Goal: Navigation & Orientation: Understand site structure

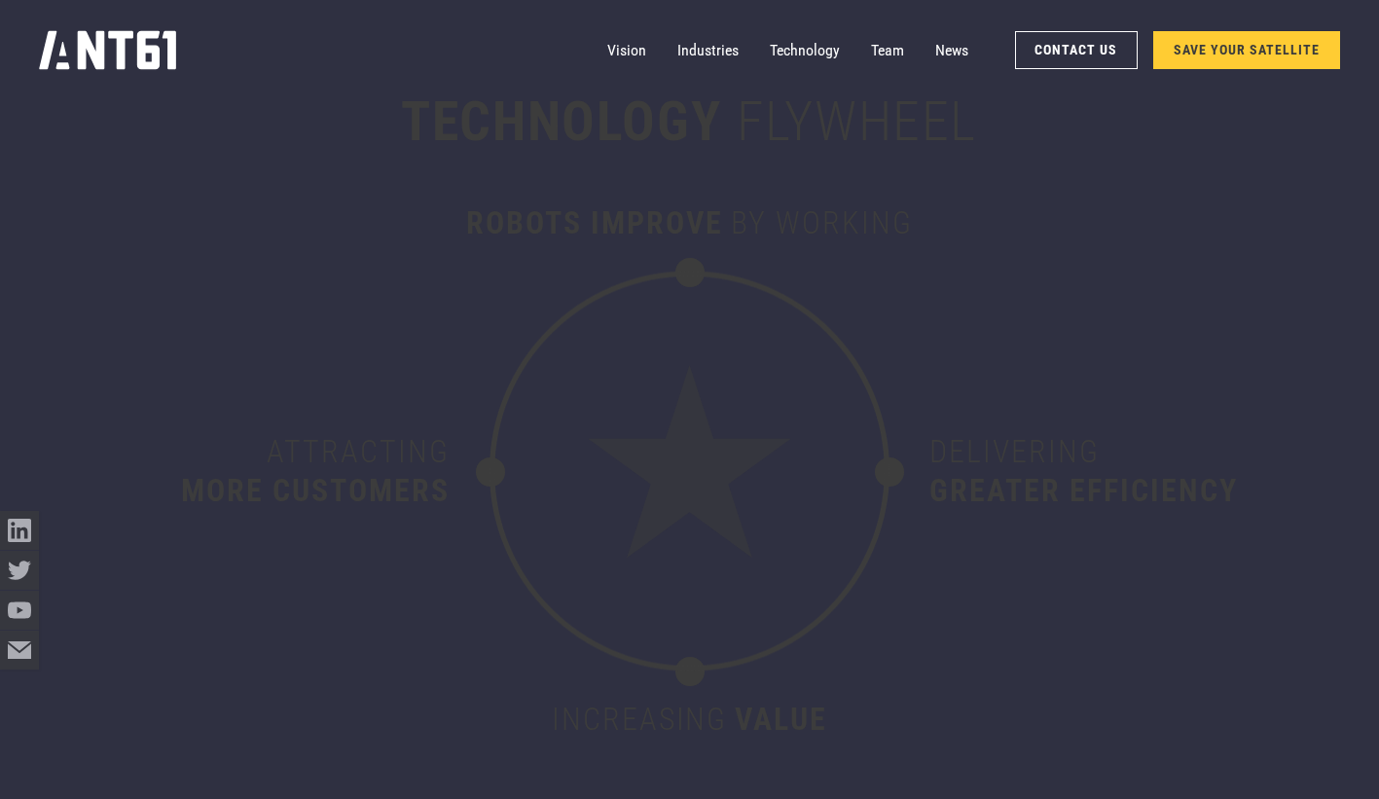
scroll to position [8572, 0]
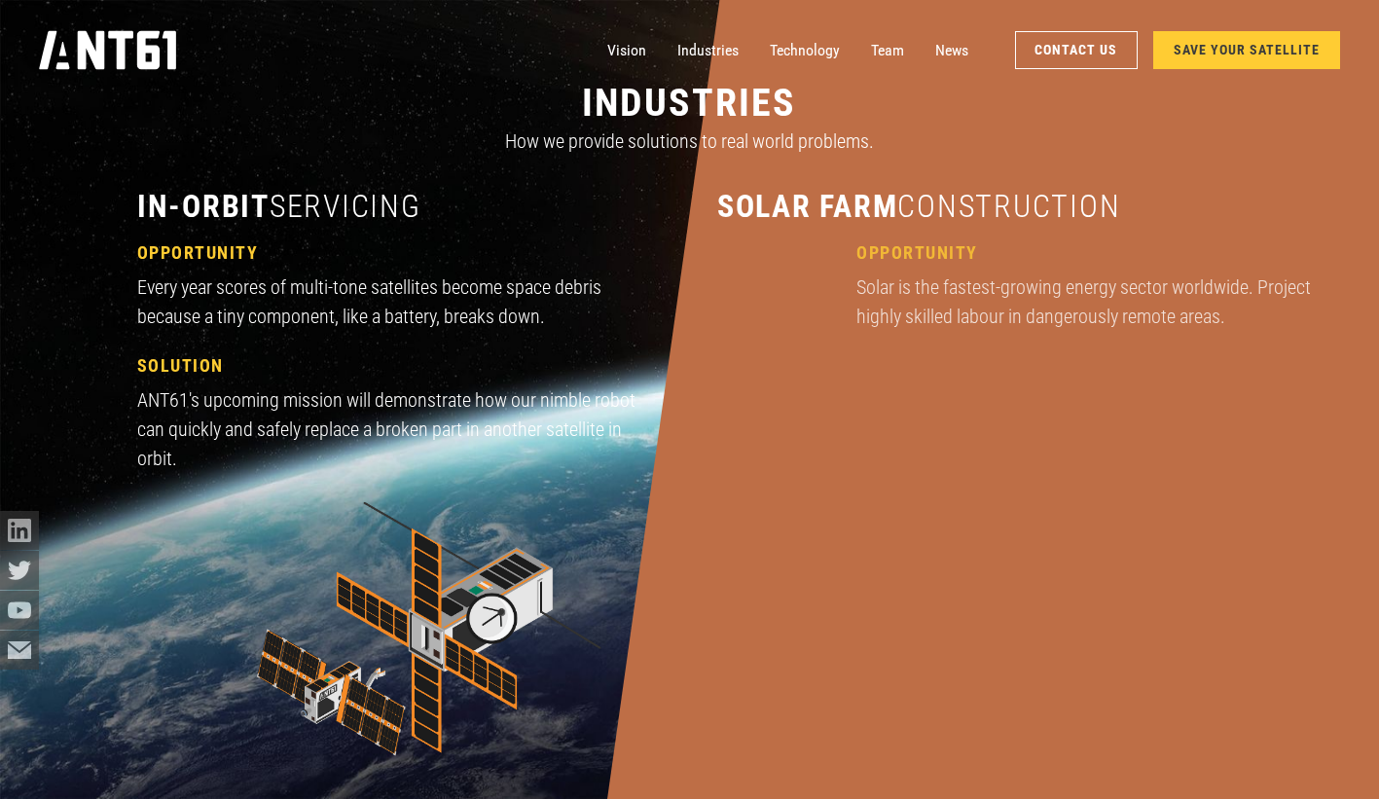
scroll to position [1847, 0]
click at [893, 165] on header "industries How we provide solutions to real world problems." at bounding box center [689, 118] width 1104 height 140
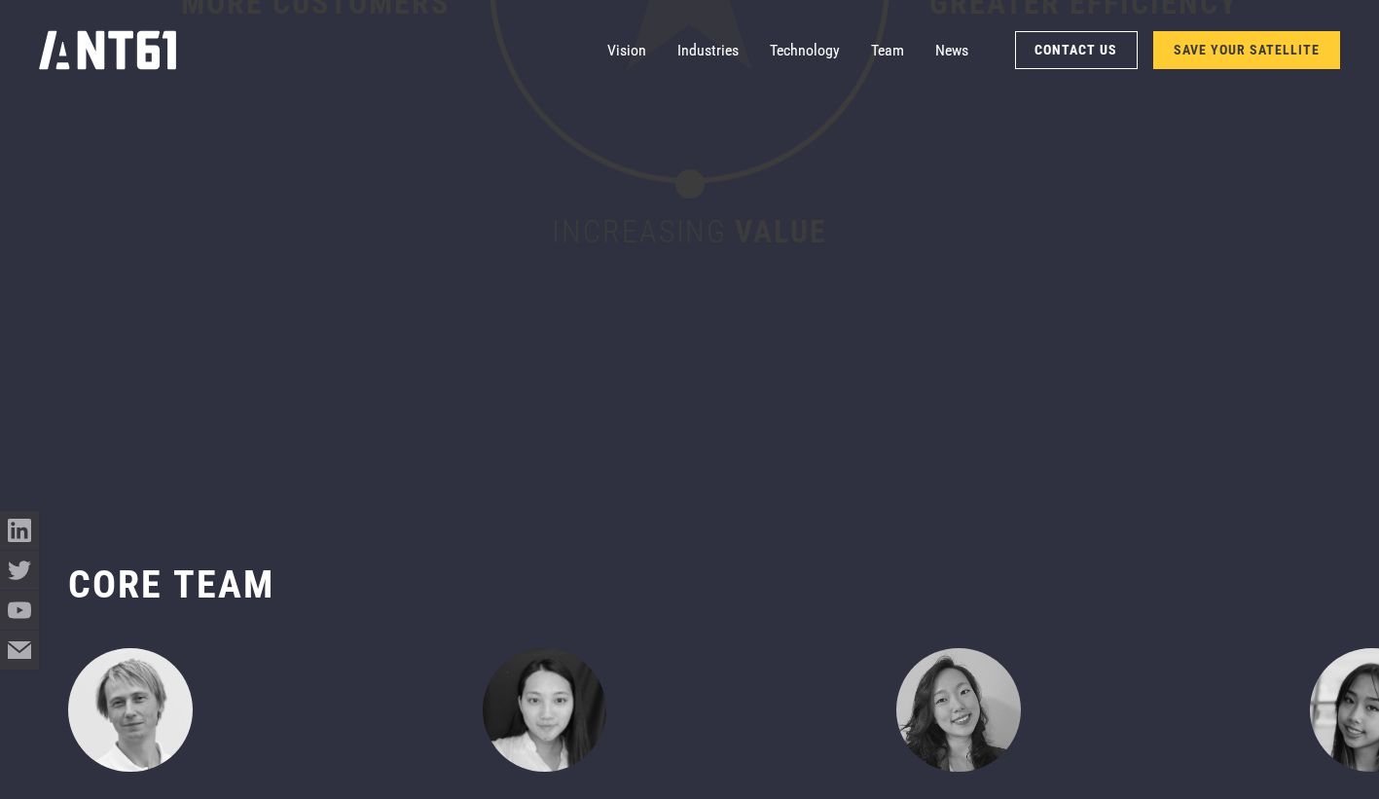
scroll to position [9173, 0]
click at [809, 57] on link "Technology" at bounding box center [805, 50] width 70 height 39
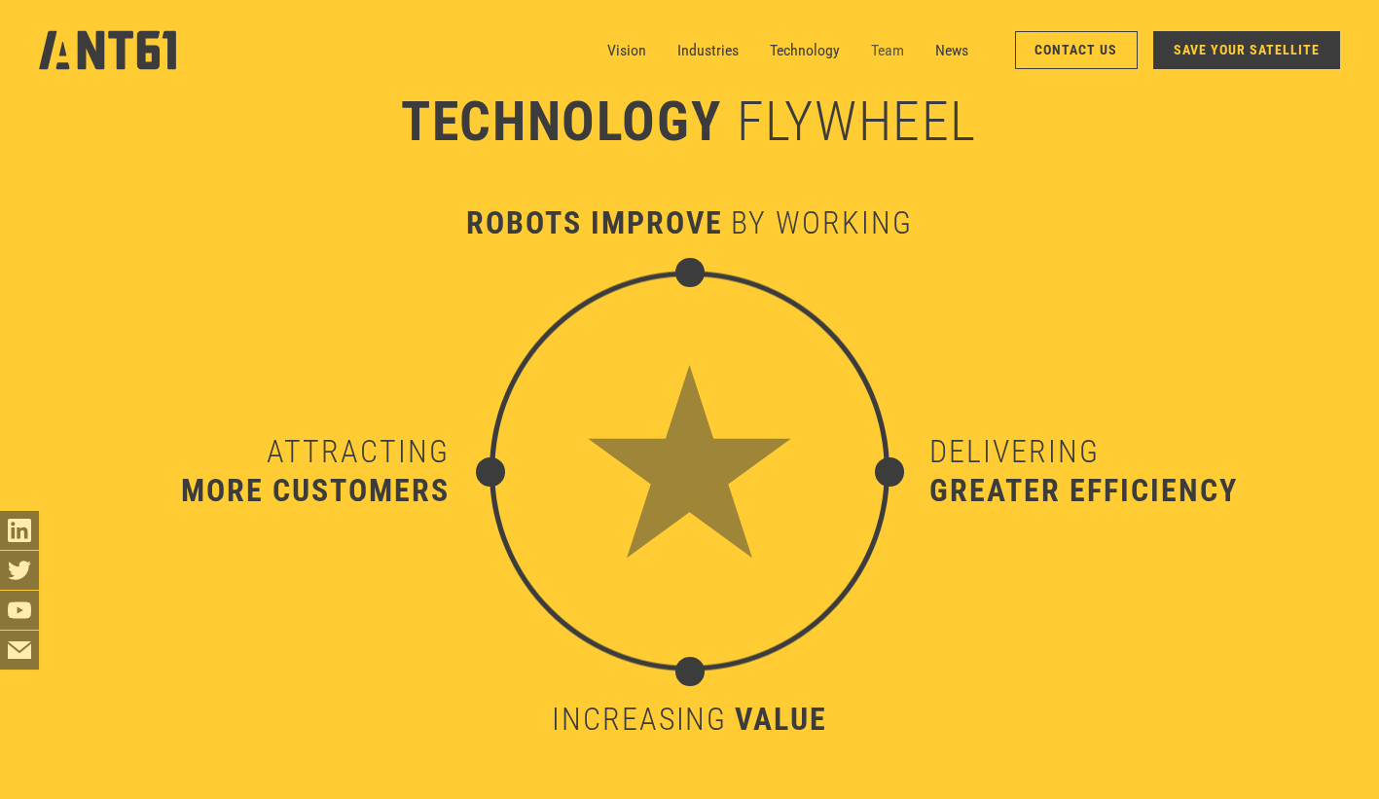
click at [899, 38] on link "Team" at bounding box center [887, 50] width 33 height 39
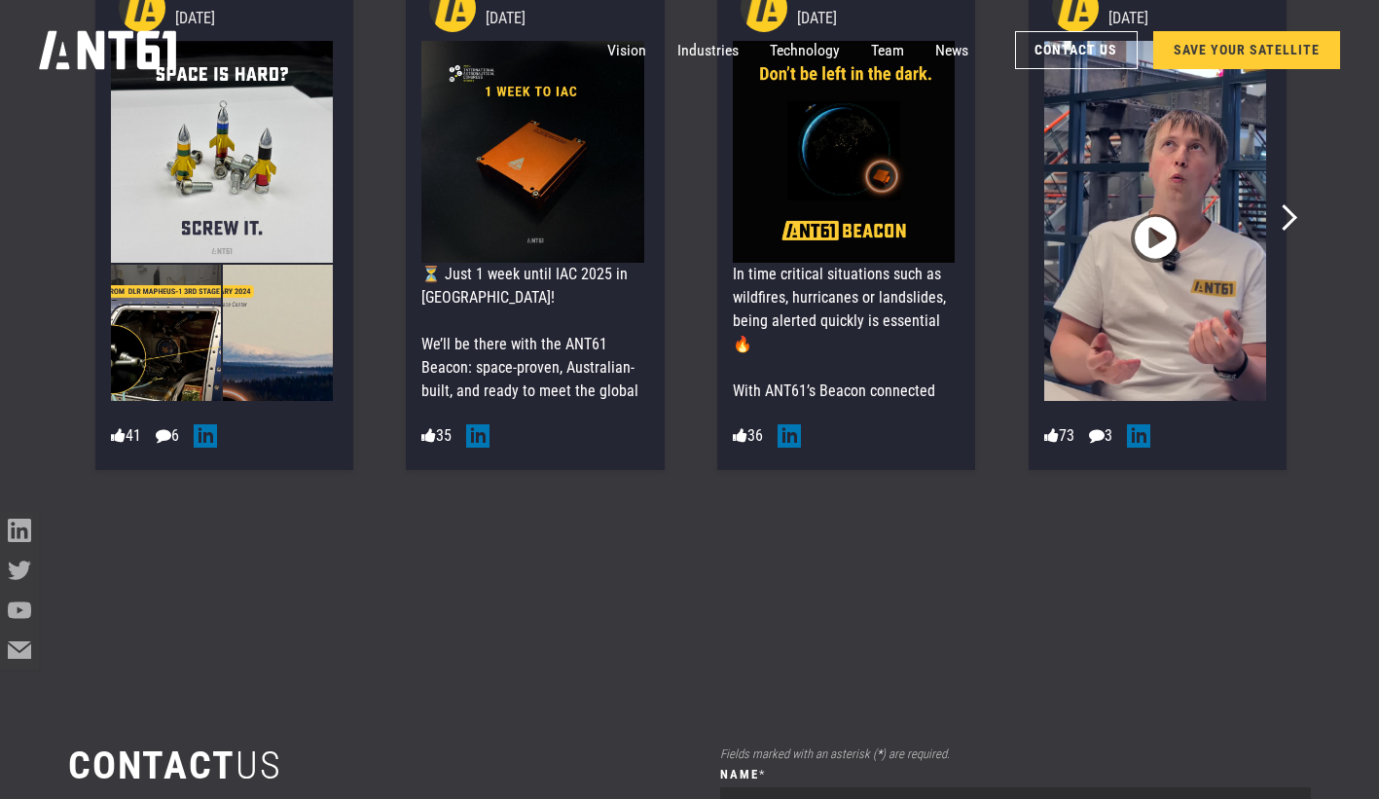
scroll to position [10574, 0]
